Goal: Task Accomplishment & Management: Use online tool/utility

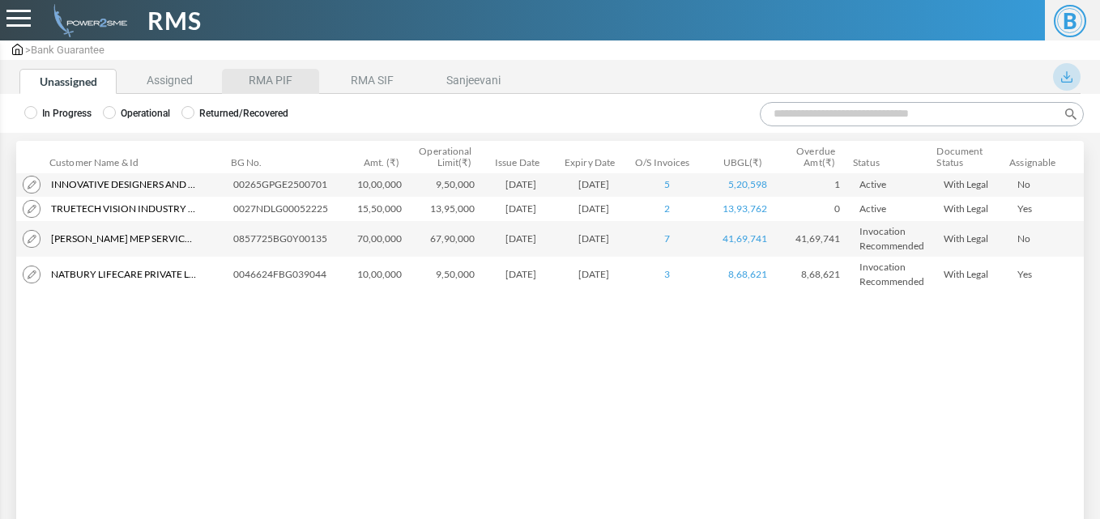
click at [292, 79] on li "RMA PIF" at bounding box center [270, 81] width 97 height 25
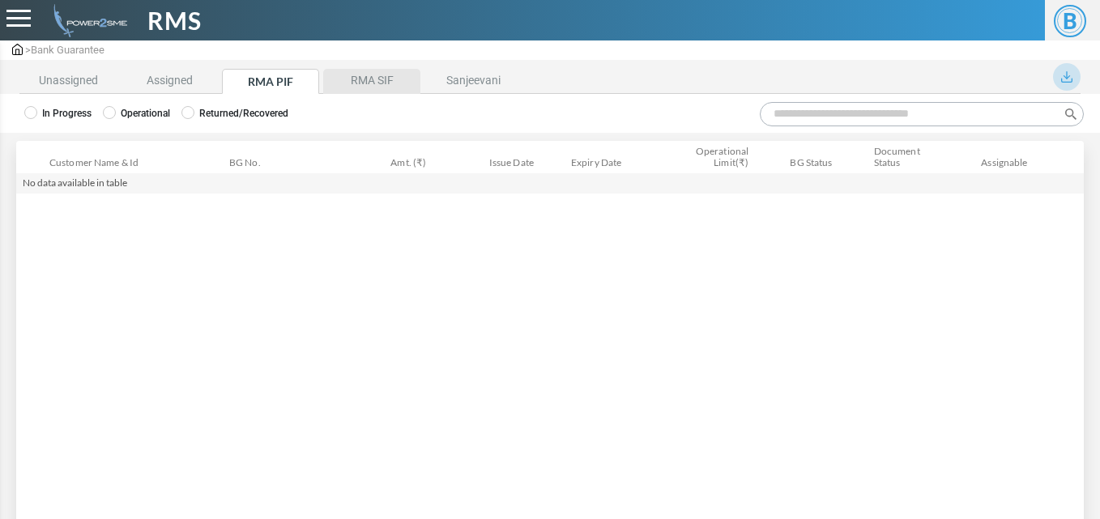
click at [366, 79] on li "RMA SIF" at bounding box center [371, 81] width 97 height 25
click at [292, 83] on li "RMA PIF" at bounding box center [270, 81] width 97 height 25
click at [185, 83] on li "Assigned" at bounding box center [169, 81] width 97 height 25
click at [94, 83] on li "Unassigned" at bounding box center [67, 81] width 97 height 25
click at [139, 87] on li "Assigned" at bounding box center [169, 81] width 97 height 25
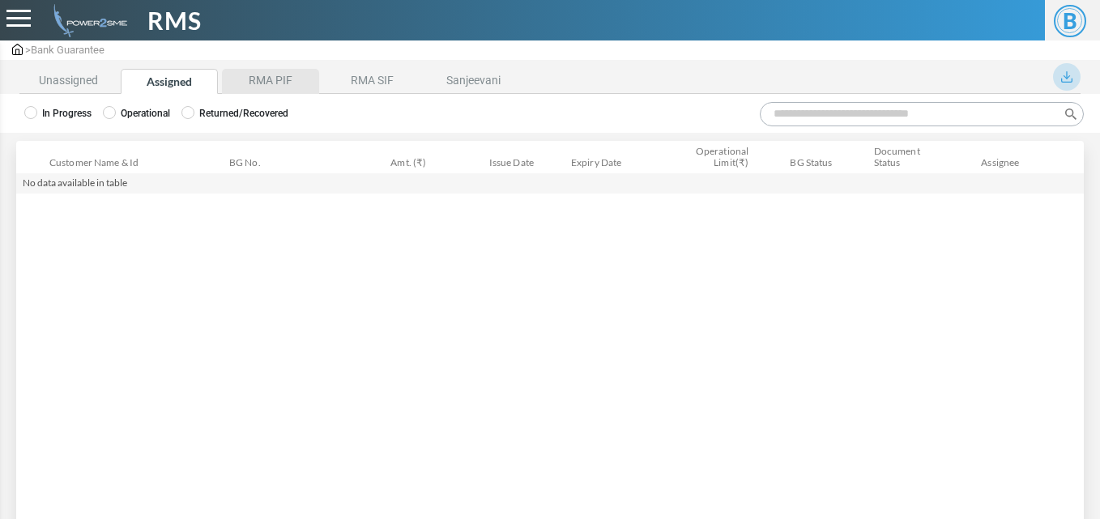
click at [247, 83] on li "RMA PIF" at bounding box center [270, 81] width 97 height 25
click at [134, 112] on label "Operational" at bounding box center [136, 113] width 67 height 15
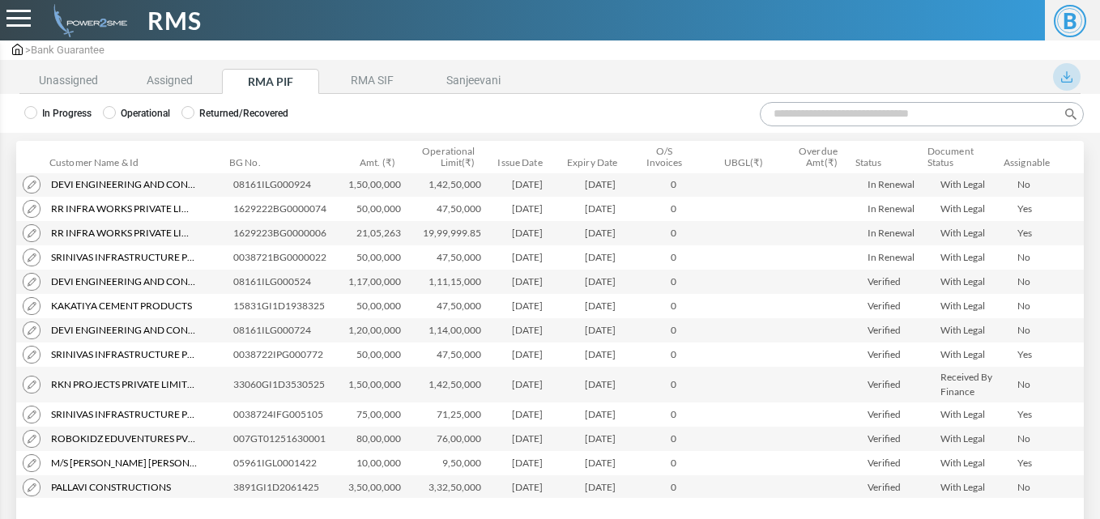
click at [854, 118] on input "Search:" at bounding box center [922, 114] width 324 height 24
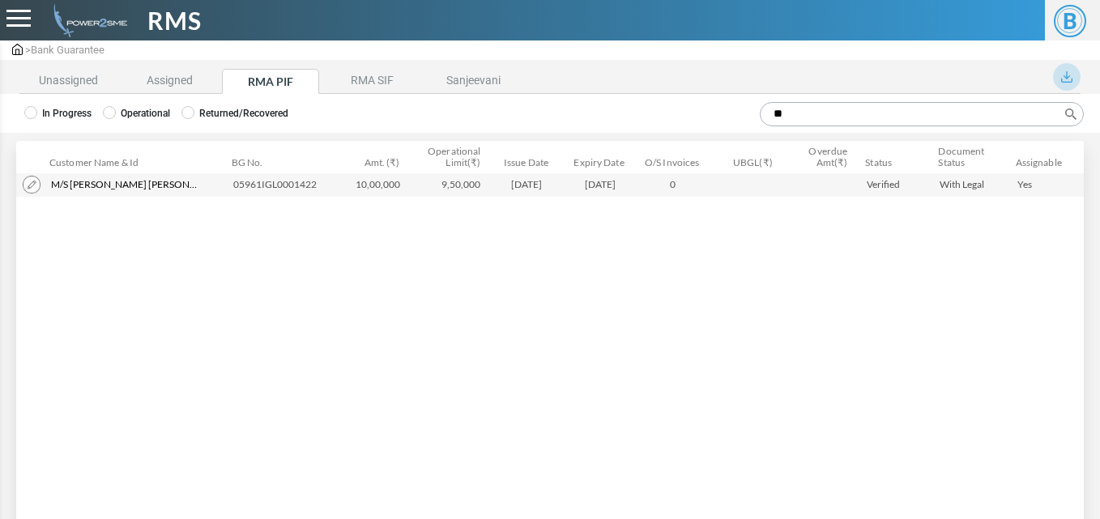
type input "*"
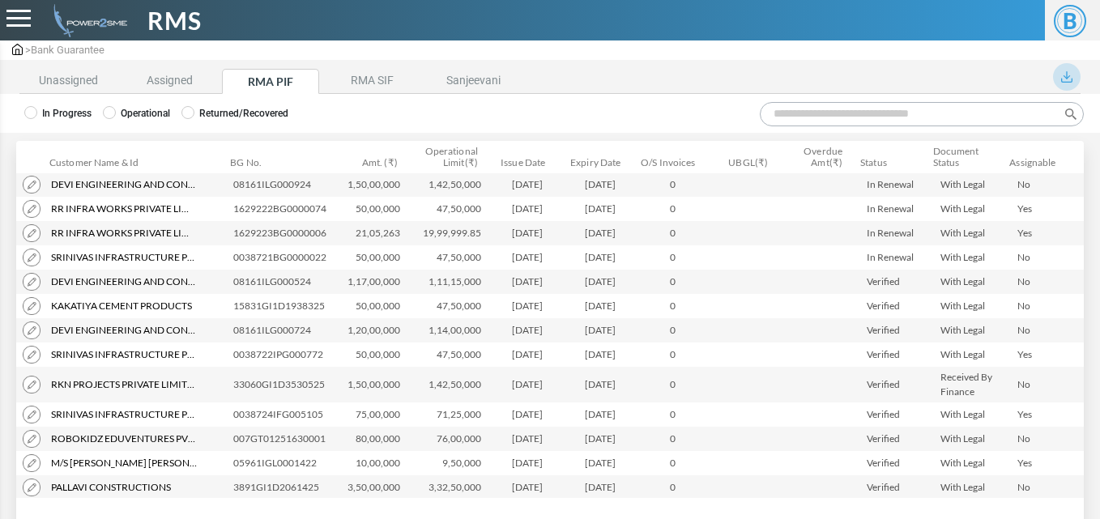
click at [62, 106] on label "In Progress" at bounding box center [57, 113] width 67 height 15
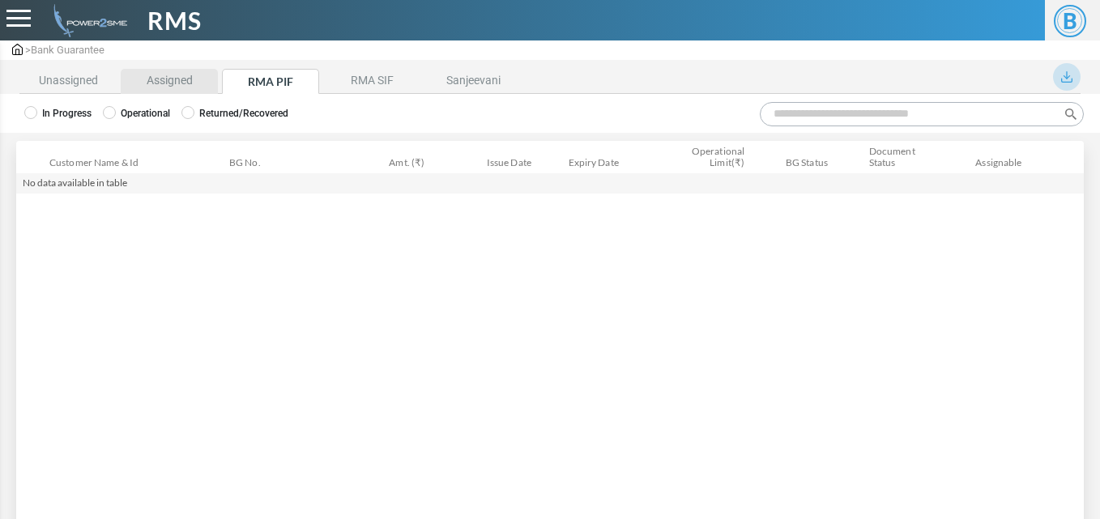
click at [207, 78] on li "Assigned" at bounding box center [169, 81] width 97 height 25
click at [239, 96] on div "In Progress Operational Returned/Recovered" at bounding box center [550, 113] width 1100 height 39
click at [262, 87] on li "RMA PIF" at bounding box center [270, 81] width 97 height 25
click at [140, 116] on label "Operational" at bounding box center [136, 113] width 67 height 15
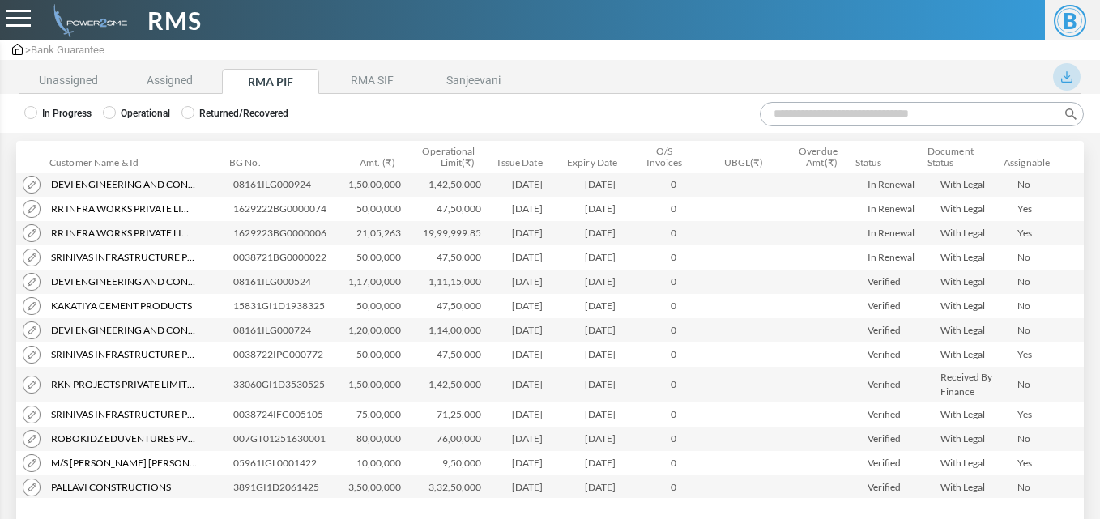
click at [784, 117] on input "Search:" at bounding box center [922, 114] width 324 height 24
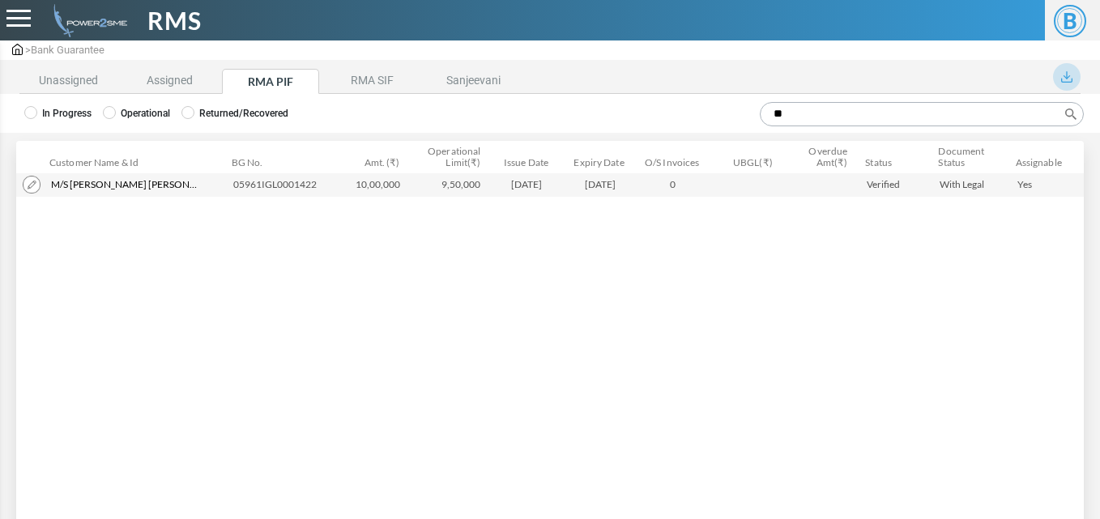
type input "*"
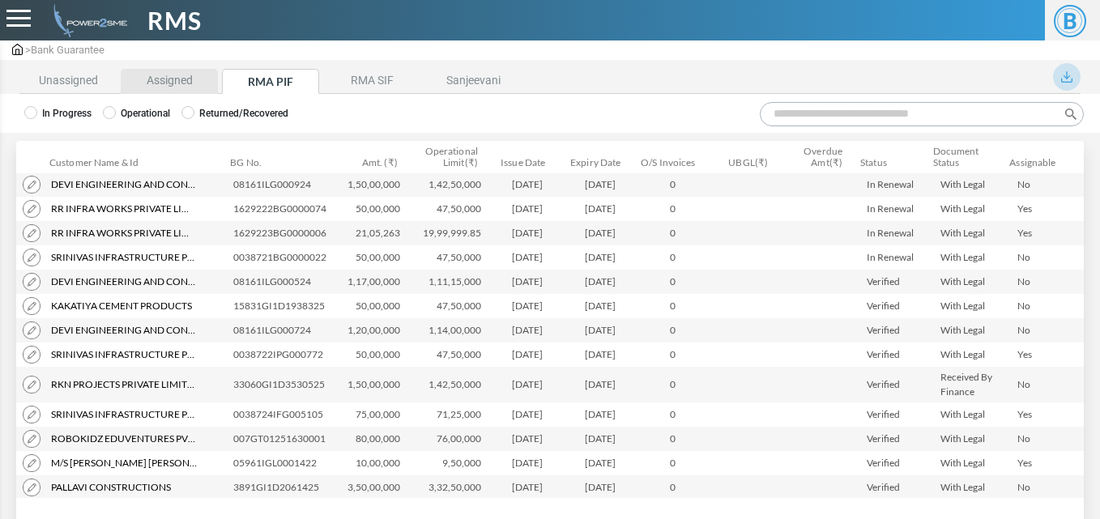
click at [194, 87] on li "Assigned" at bounding box center [169, 81] width 97 height 25
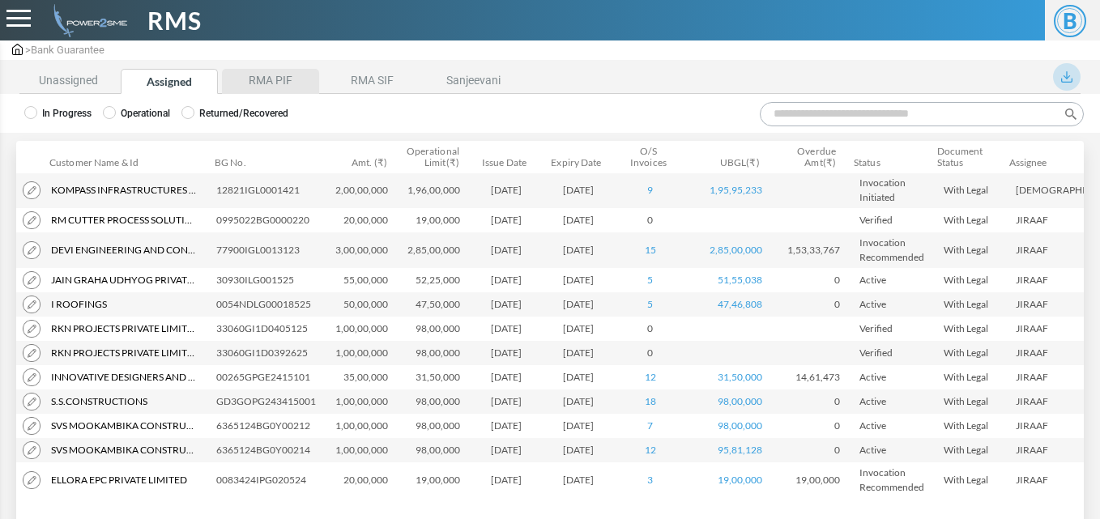
click at [256, 88] on li "RMA PIF" at bounding box center [270, 81] width 97 height 25
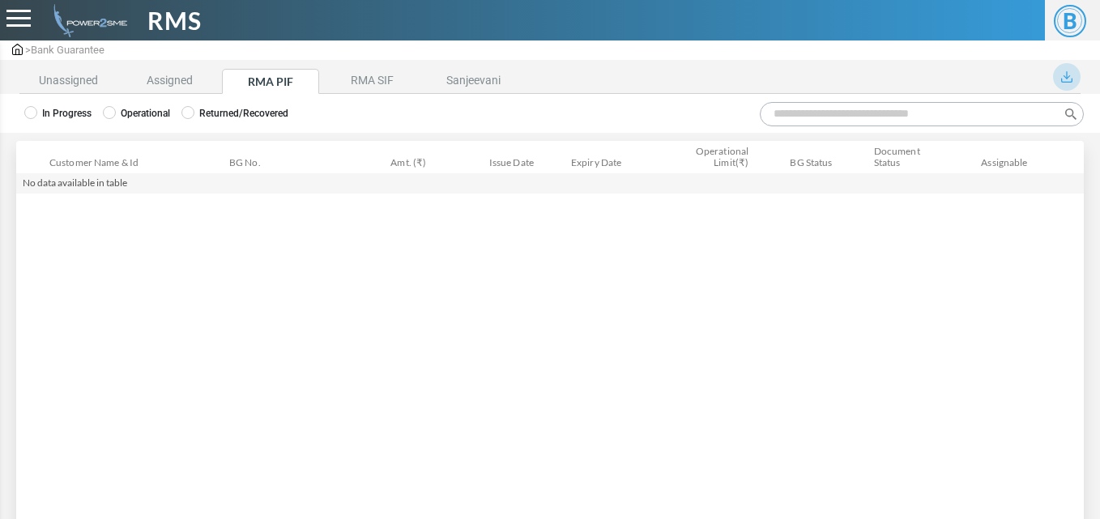
click at [137, 115] on label "Operational" at bounding box center [136, 113] width 67 height 15
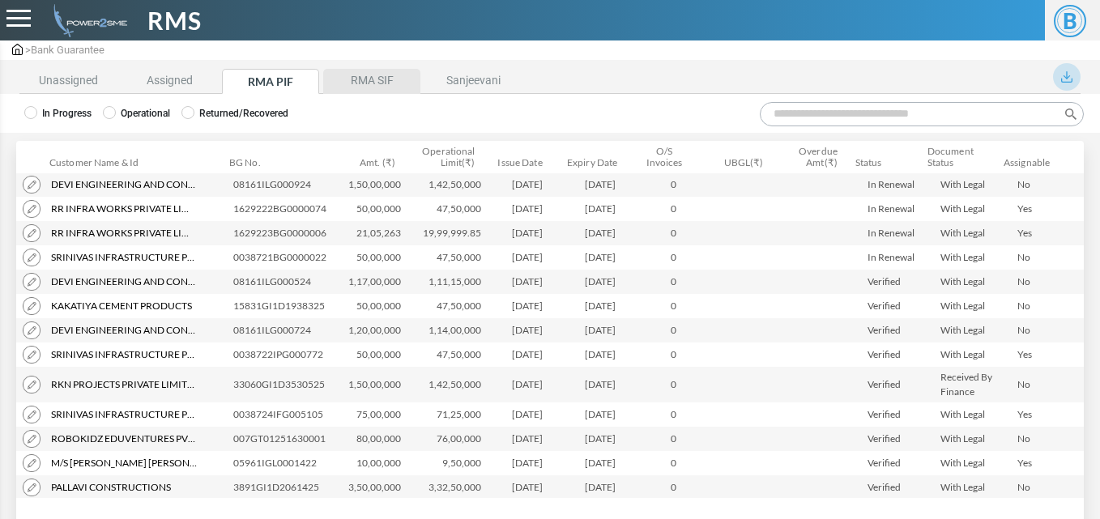
click at [378, 82] on li "RMA SIF" at bounding box center [371, 81] width 97 height 25
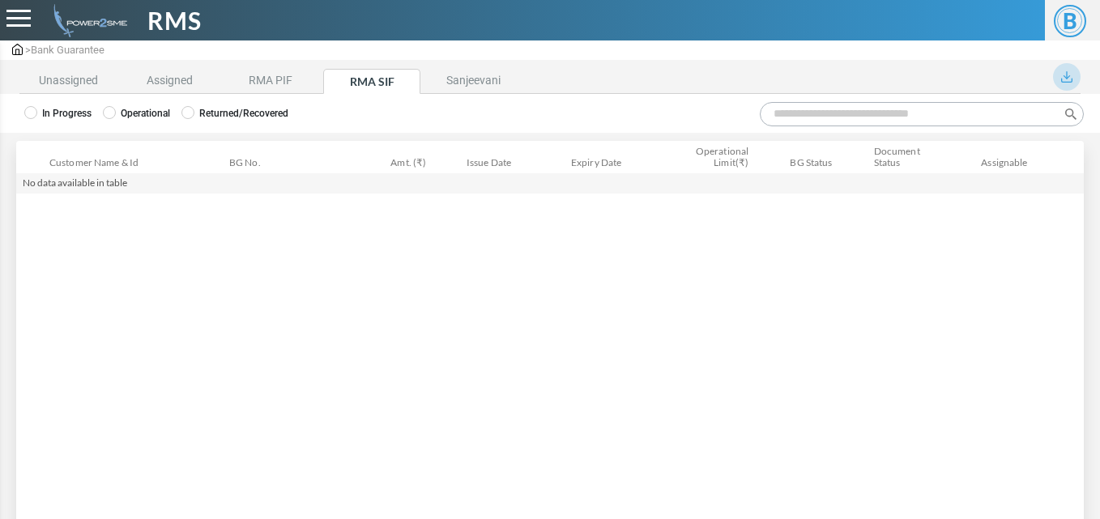
click at [140, 122] on div "In Progress Operational Returned/Recovered" at bounding box center [550, 113] width 1100 height 39
click at [154, 114] on label "Operational" at bounding box center [136, 113] width 67 height 15
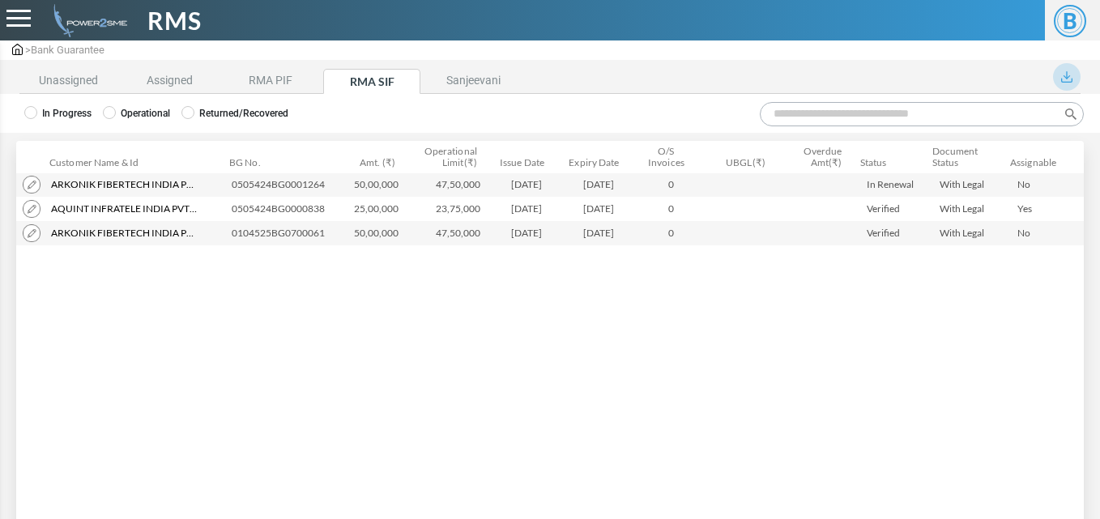
click at [1067, 75] on img at bounding box center [1066, 76] width 11 height 11
click at [1035, 167] on link "Export" at bounding box center [1015, 170] width 106 height 24
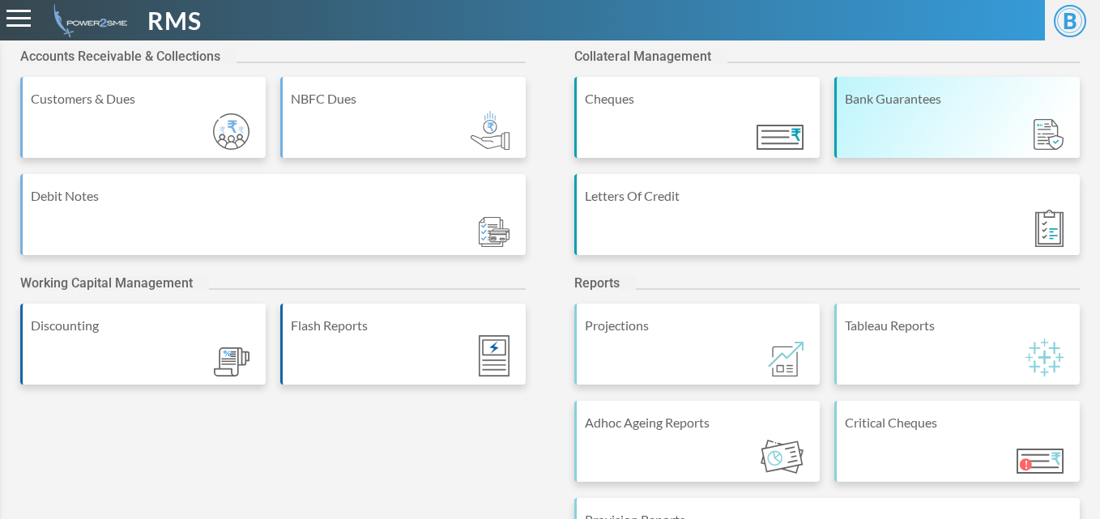
click at [885, 109] on div "Bank Guarantees" at bounding box center [958, 98] width 227 height 19
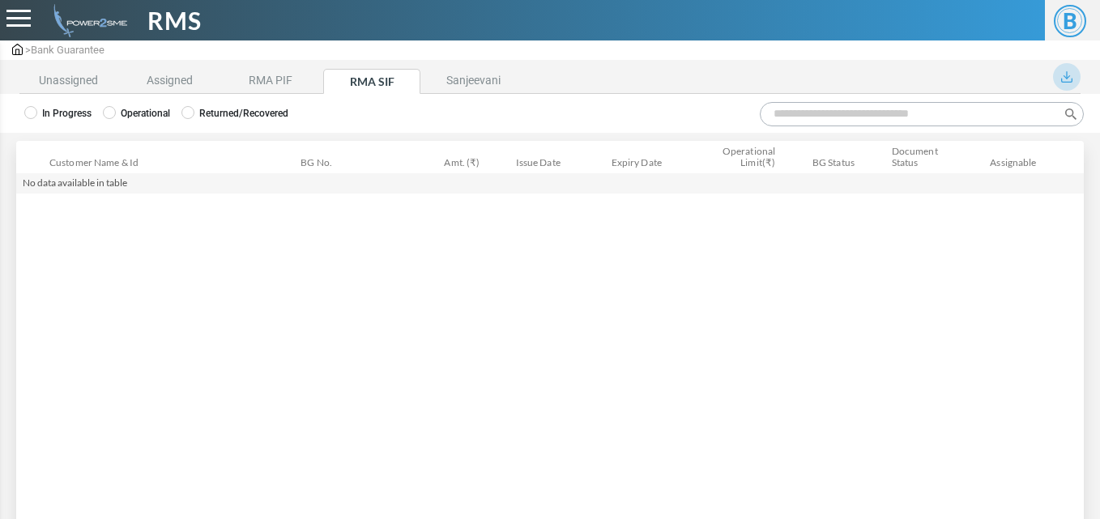
click at [151, 109] on label "Operational" at bounding box center [136, 113] width 67 height 15
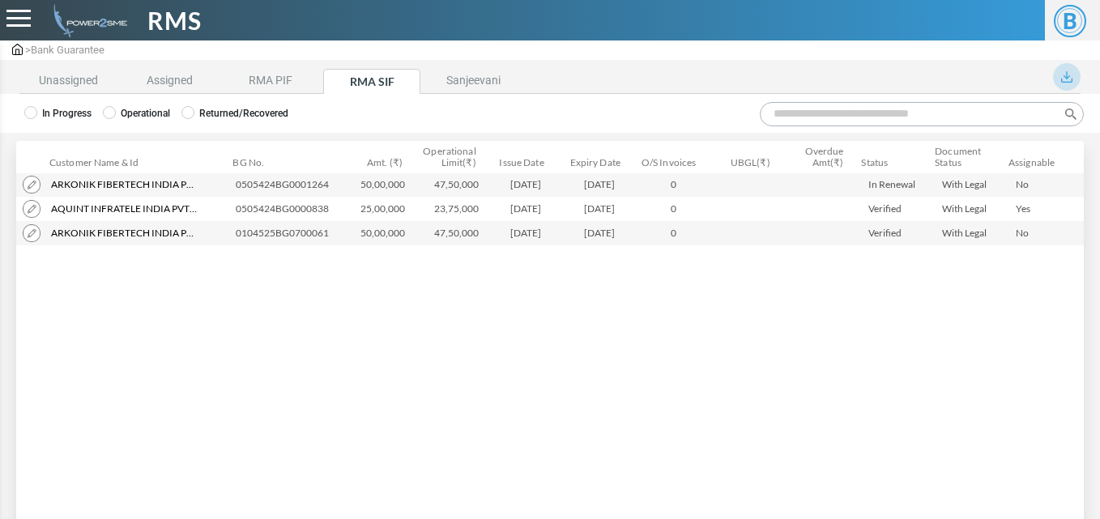
click at [1068, 79] on img at bounding box center [1066, 76] width 11 height 11
click at [1031, 171] on link "Export" at bounding box center [1015, 170] width 106 height 24
click at [294, 90] on li "RMA PIF" at bounding box center [270, 81] width 97 height 25
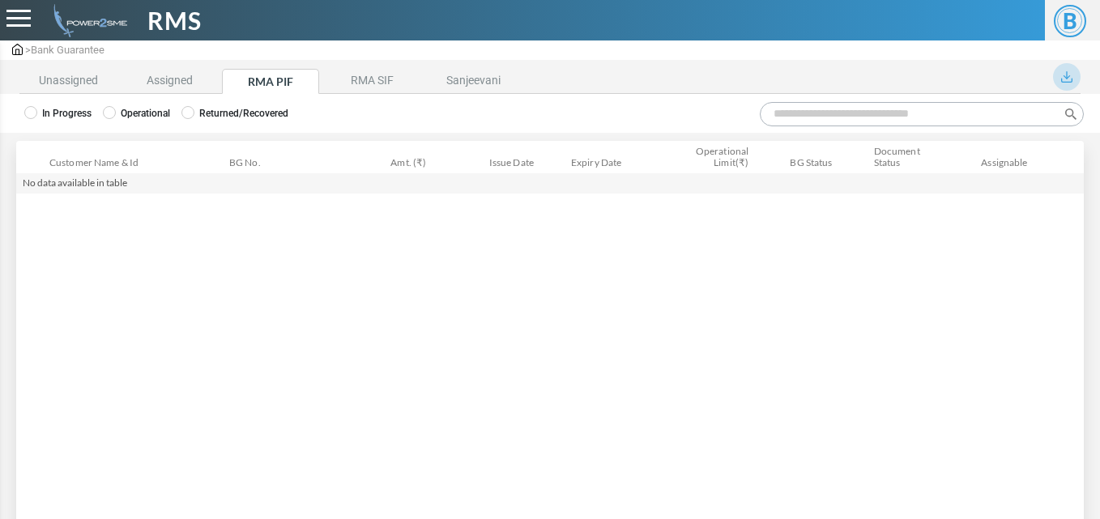
click at [156, 110] on label "Operational" at bounding box center [136, 113] width 67 height 15
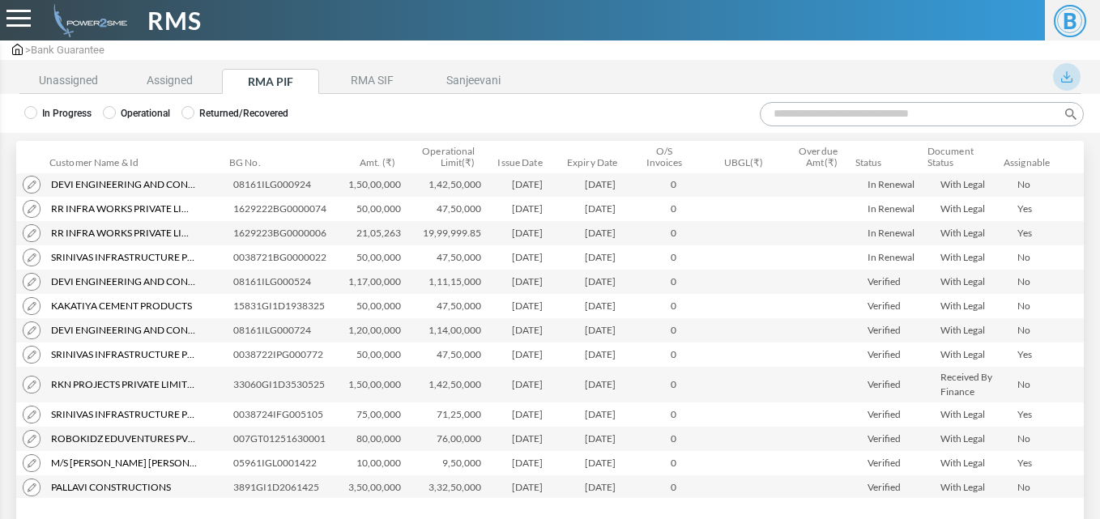
click at [819, 109] on input "Search:" at bounding box center [922, 114] width 324 height 24
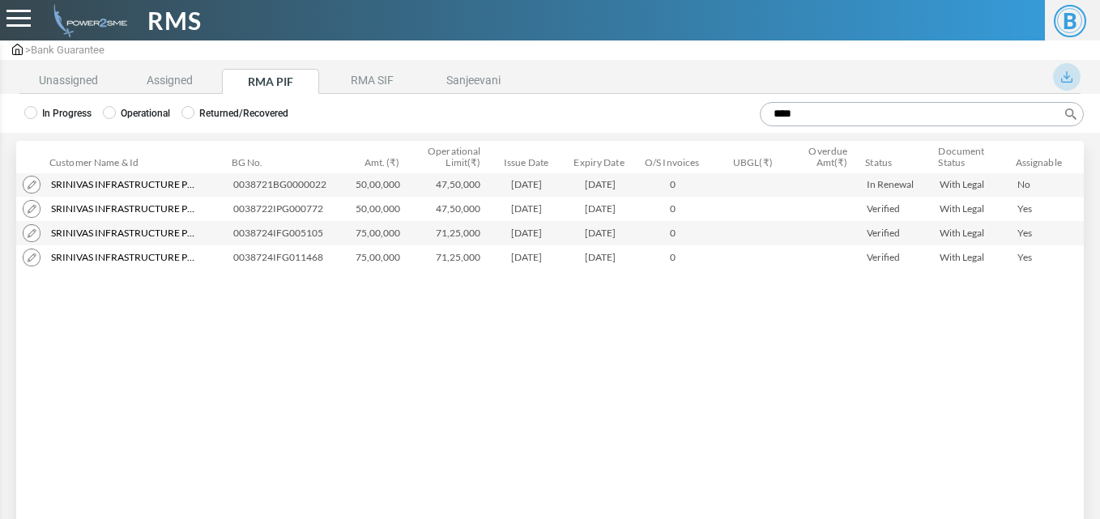
drag, startPoint x: 495, startPoint y: 188, endPoint x: 560, endPoint y: 190, distance: 64.8
click at [560, 190] on td "06-10-2021" at bounding box center [529, 185] width 73 height 24
copy td "06-10-2021"
drag, startPoint x: 502, startPoint y: 211, endPoint x: 564, endPoint y: 212, distance: 61.6
click at [564, 212] on td "25-02-2022" at bounding box center [529, 209] width 73 height 24
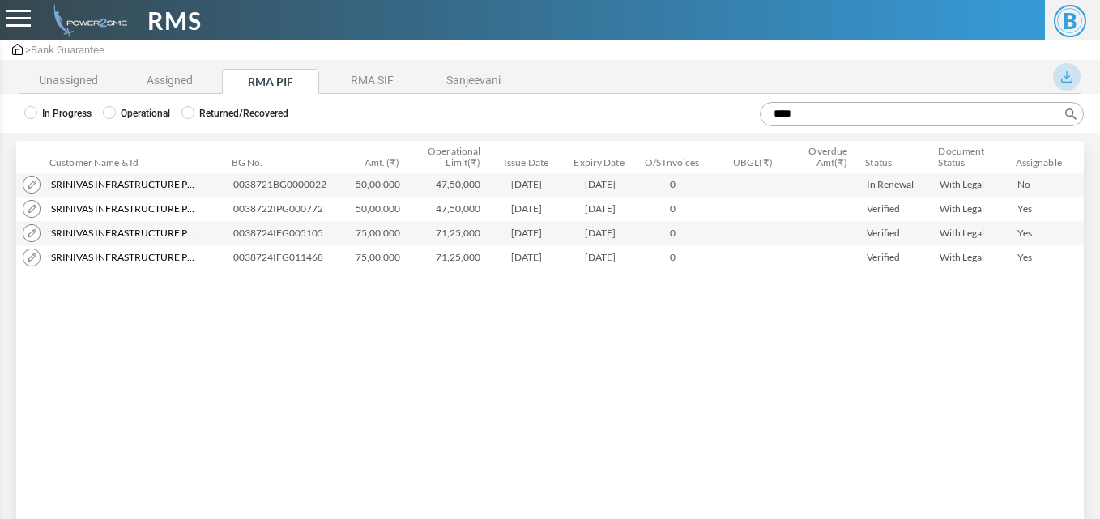
copy td "25-02-2022"
drag, startPoint x: 501, startPoint y: 231, endPoint x: 569, endPoint y: 236, distance: 69.0
click at [569, 236] on tr "Srinivas Infrastructure Private Limited Srinivas Infrastructure Private Limited…" at bounding box center [550, 233] width 1068 height 24
copy tr "19-03-2024"
drag, startPoint x: 498, startPoint y: 259, endPoint x: 564, endPoint y: 266, distance: 65.9
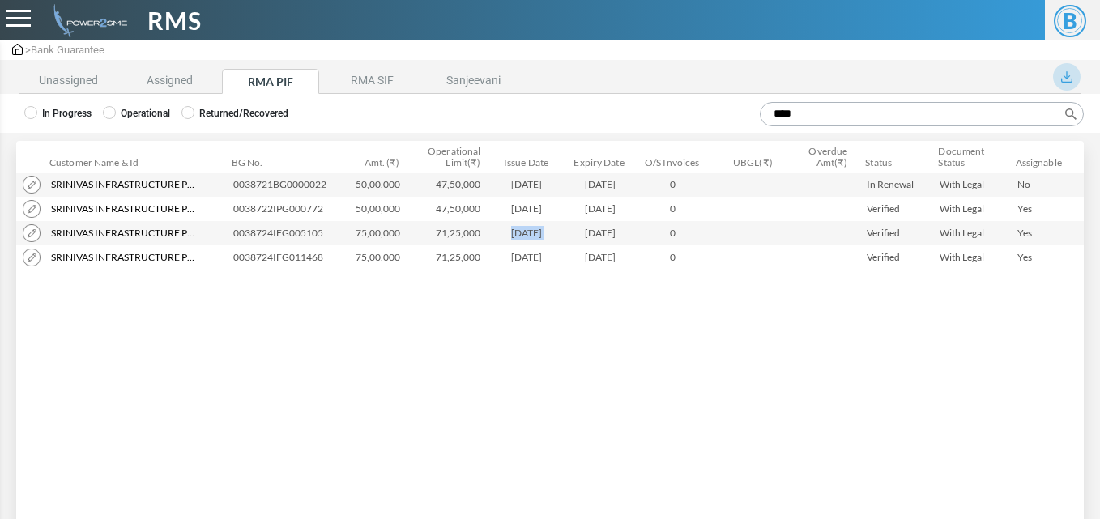
click at [564, 266] on td "16-07-2024" at bounding box center [529, 257] width 73 height 24
copy td "16-07-2024"
drag, startPoint x: 574, startPoint y: 237, endPoint x: 642, endPoint y: 237, distance: 68.0
click at [642, 237] on tr "Srinivas Infrastructure Private Limited Srinivas Infrastructure Private Limited…" at bounding box center [550, 233] width 1068 height 24
copy tr "18-03-2026"
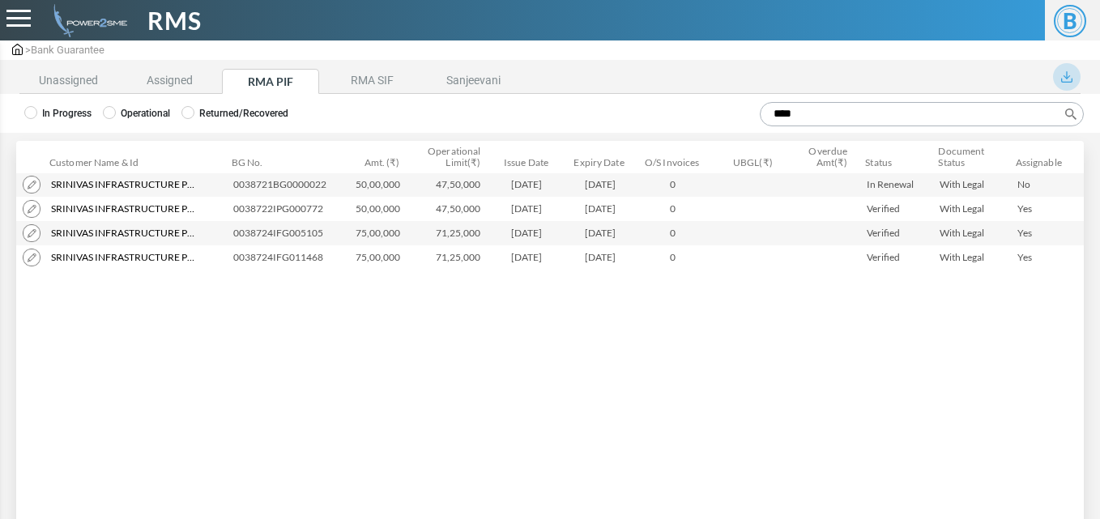
click at [808, 112] on input "****" at bounding box center [922, 114] width 324 height 24
type input "*"
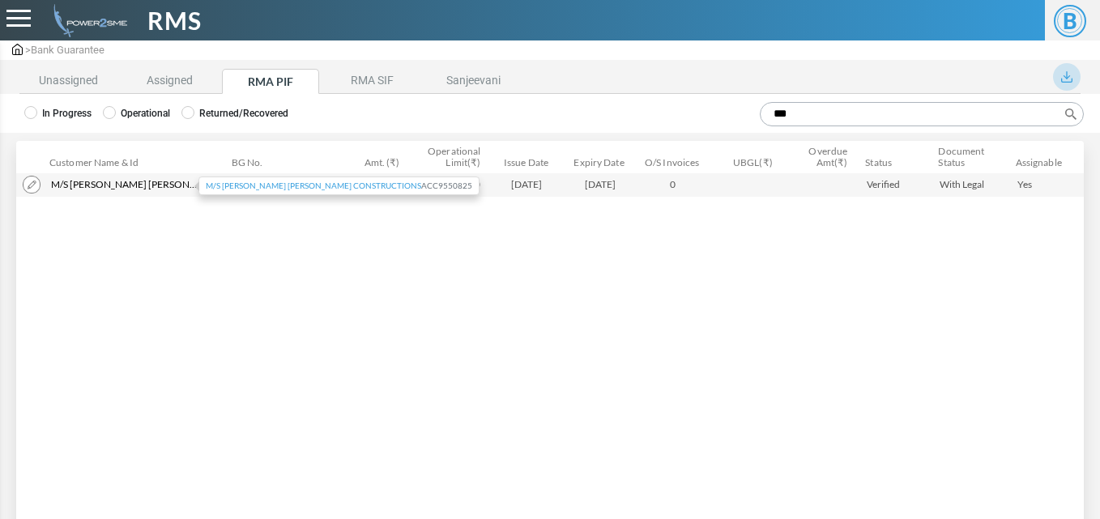
type input "***"
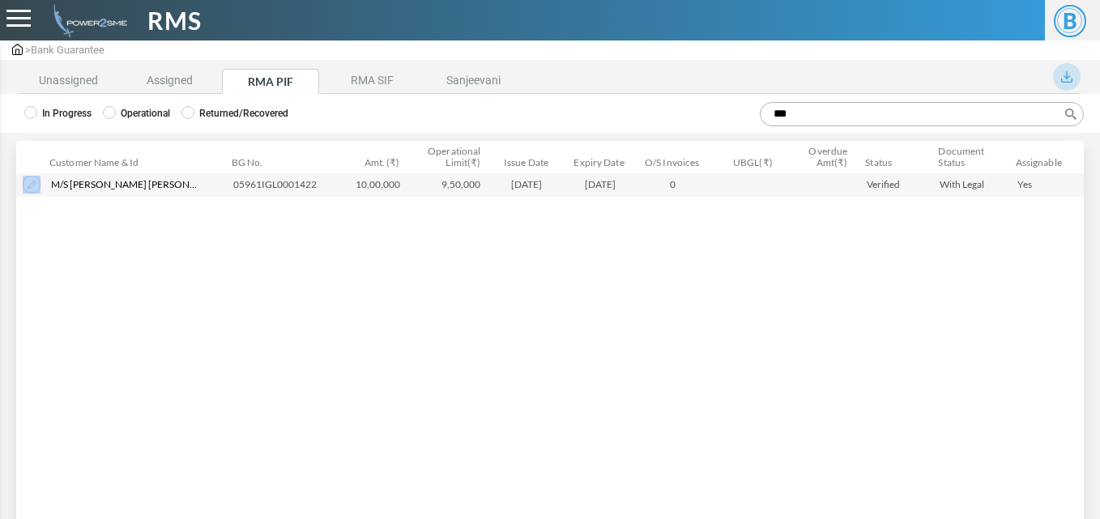
drag, startPoint x: 52, startPoint y: 187, endPoint x: 194, endPoint y: 198, distance: 142.1
click at [194, 198] on div "Customer Name & Id Customer Name Customer ID BG No. Amt. (₹) Operational Limit(…" at bounding box center [550, 335] width 1068 height 325
click at [296, 322] on div "Customer Name & Id Customer Name Customer ID BG No. Amt. (₹) Operational Limit(…" at bounding box center [550, 335] width 1068 height 325
drag, startPoint x: 48, startPoint y: 190, endPoint x: 194, endPoint y: 194, distance: 146.7
click at [194, 194] on td "M/s Laxmi Narasimha Swamy Constructions M/s Laxmi Narasimha Swamy Constructions…" at bounding box center [136, 185] width 182 height 24
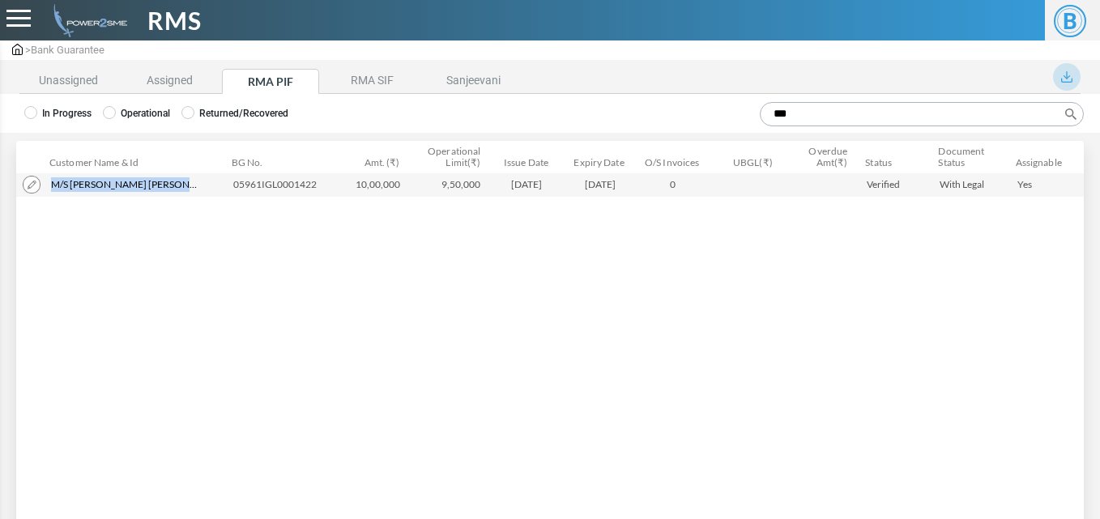
copy span "M/s Laxmi Narasimha Swamy Constructions"
drag, startPoint x: 228, startPoint y: 190, endPoint x: 320, endPoint y: 194, distance: 92.4
click at [320, 194] on td "05961IGL0001422" at bounding box center [283, 185] width 113 height 24
copy td "05961IGL0001422"
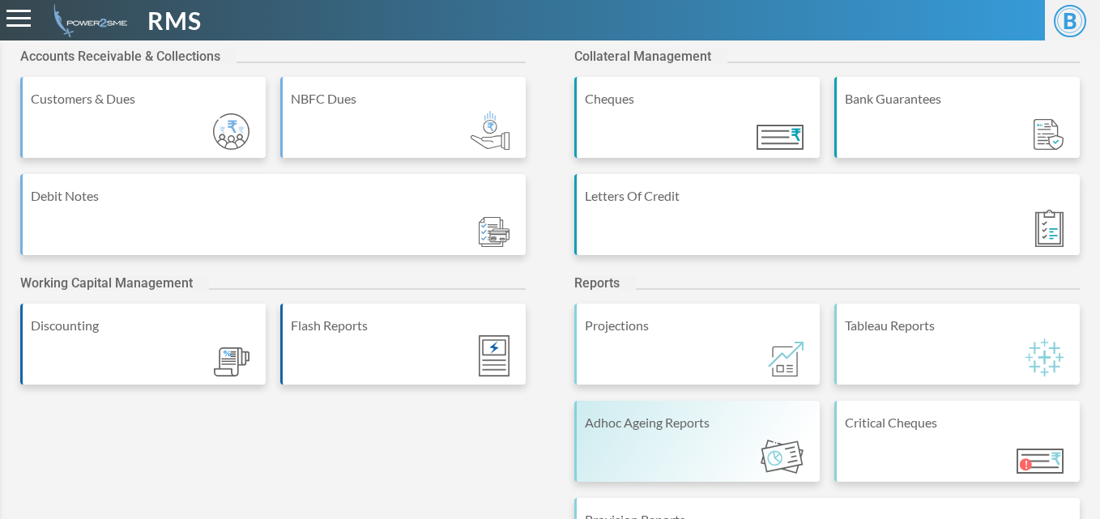
click at [635, 440] on div "Adhoc Ageing Reports" at bounding box center [696, 441] width 245 height 81
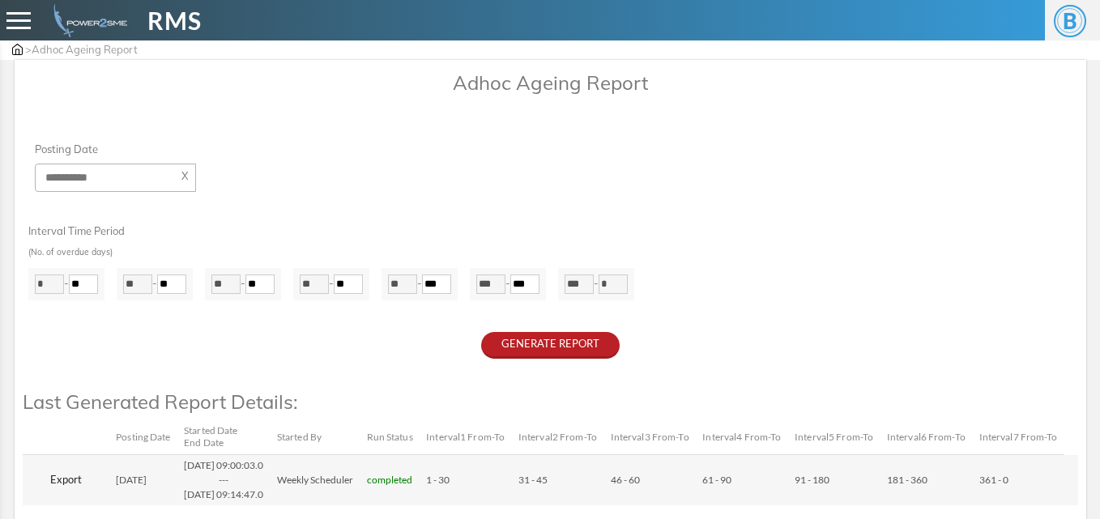
click at [98, 283] on input "**" at bounding box center [83, 284] width 29 height 19
type input "**"
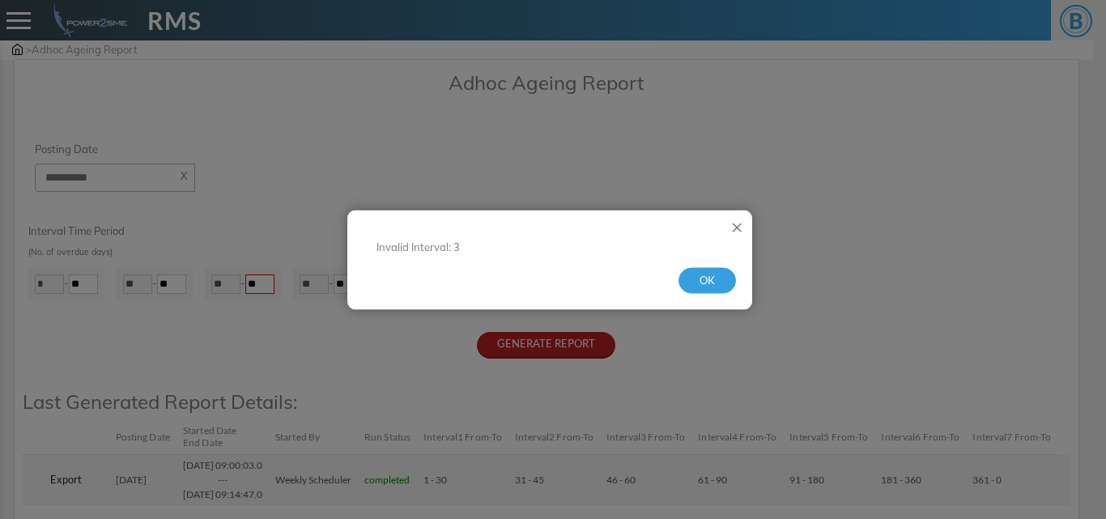
type input "**"
click at [704, 280] on button "OK" at bounding box center [708, 281] width 58 height 26
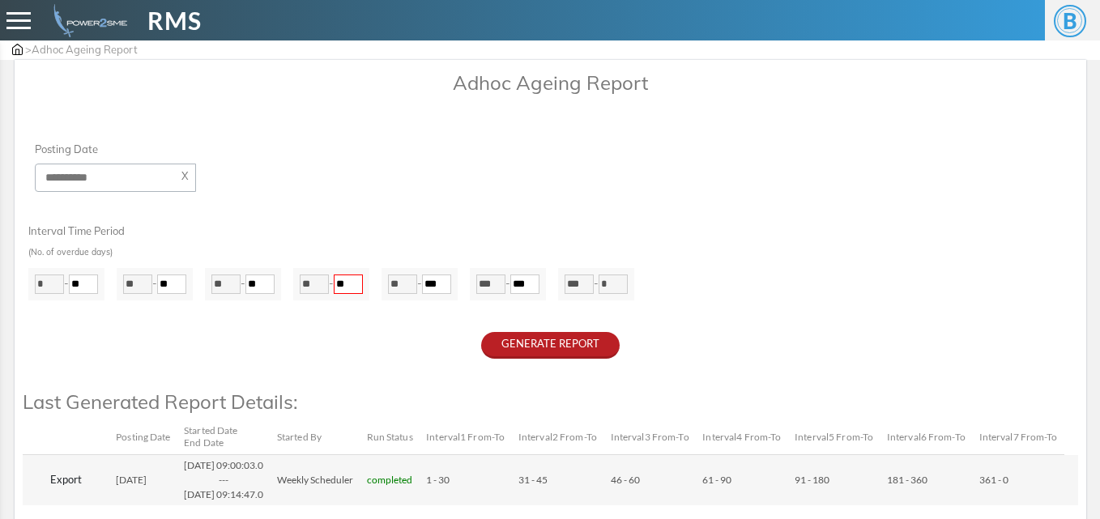
click at [363, 280] on input "**" at bounding box center [348, 284] width 29 height 19
type input "*"
type input "***"
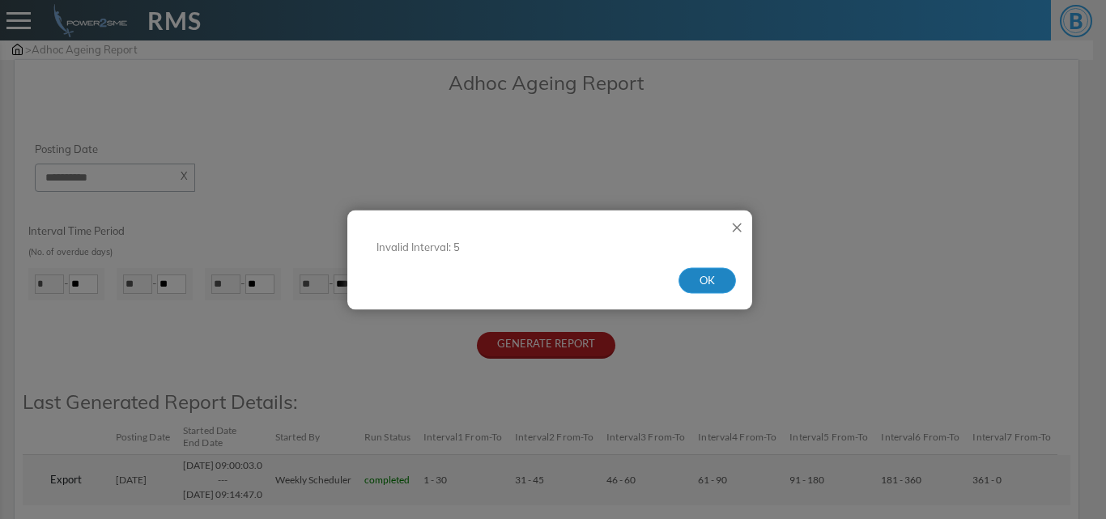
click at [707, 277] on button "OK" at bounding box center [708, 281] width 58 height 26
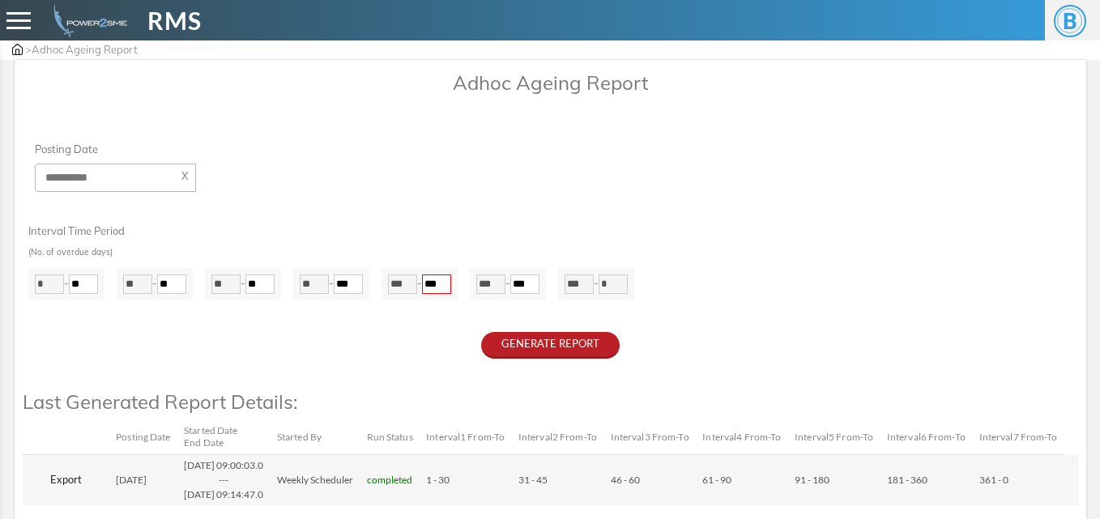
click at [363, 284] on input "***" at bounding box center [348, 284] width 29 height 19
type input "***"
click at [124, 177] on input "**********" at bounding box center [116, 178] width 162 height 28
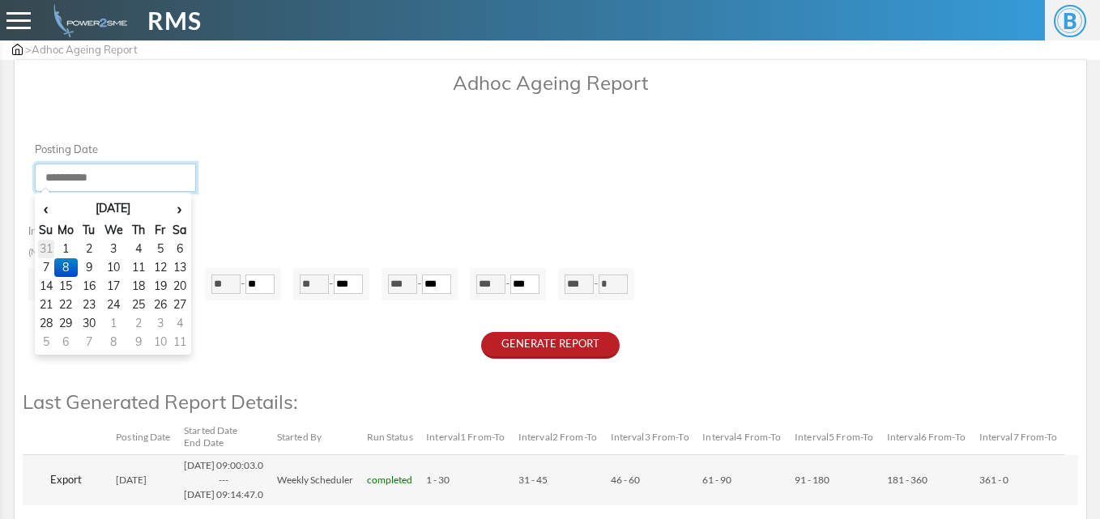
click at [46, 252] on td "31" at bounding box center [46, 249] width 16 height 19
type input "**********"
click at [320, 171] on div "**********" at bounding box center [550, 167] width 1055 height 51
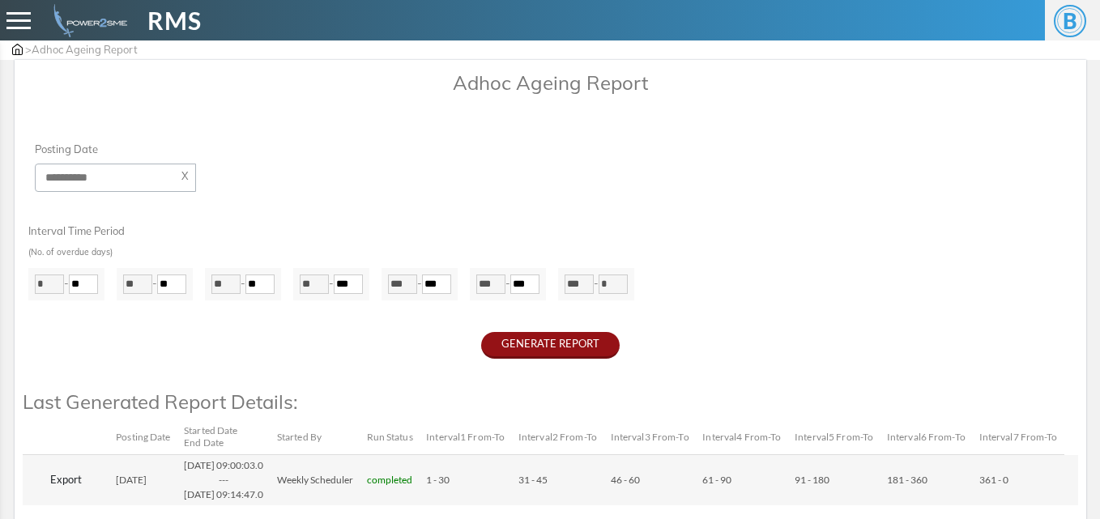
click at [570, 352] on button "GENERATE REPORT" at bounding box center [550, 345] width 139 height 27
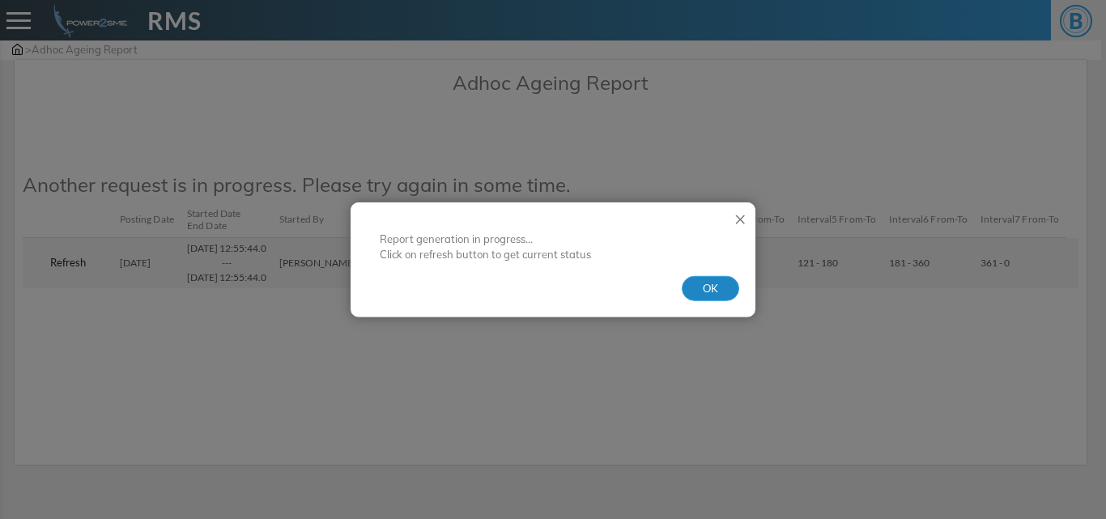
click at [710, 287] on button "OK" at bounding box center [711, 288] width 58 height 26
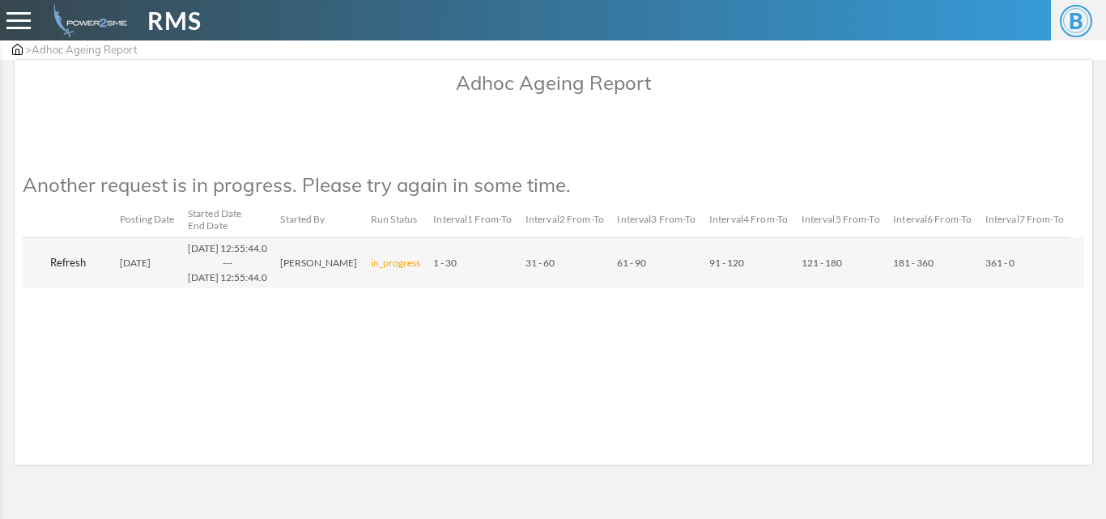
click at [79, 276] on button "Refresh" at bounding box center [68, 263] width 78 height 26
click at [72, 276] on button "Refresh" at bounding box center [68, 263] width 78 height 26
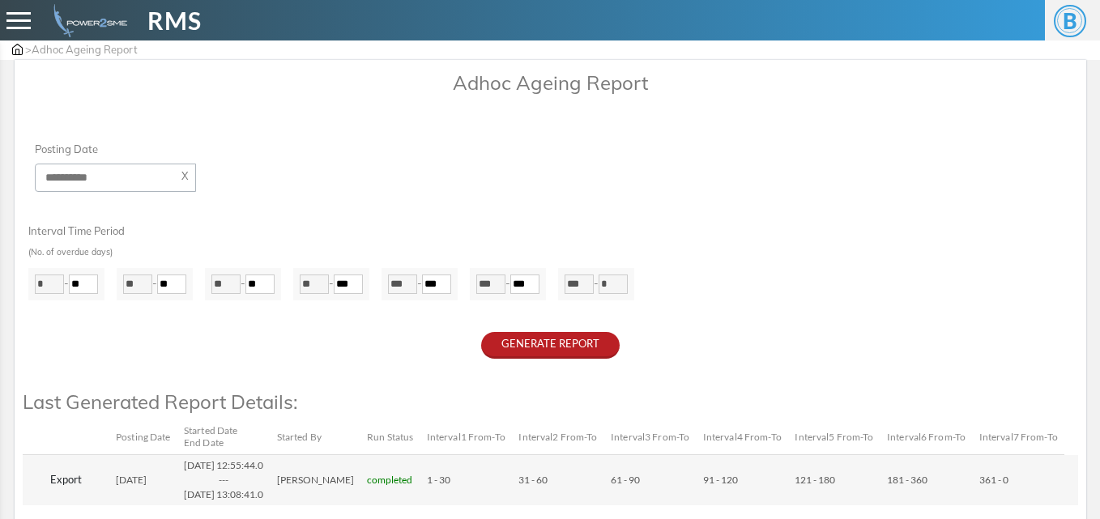
click at [56, 483] on button "Export" at bounding box center [66, 480] width 74 height 26
